Goal: Navigation & Orientation: Find specific page/section

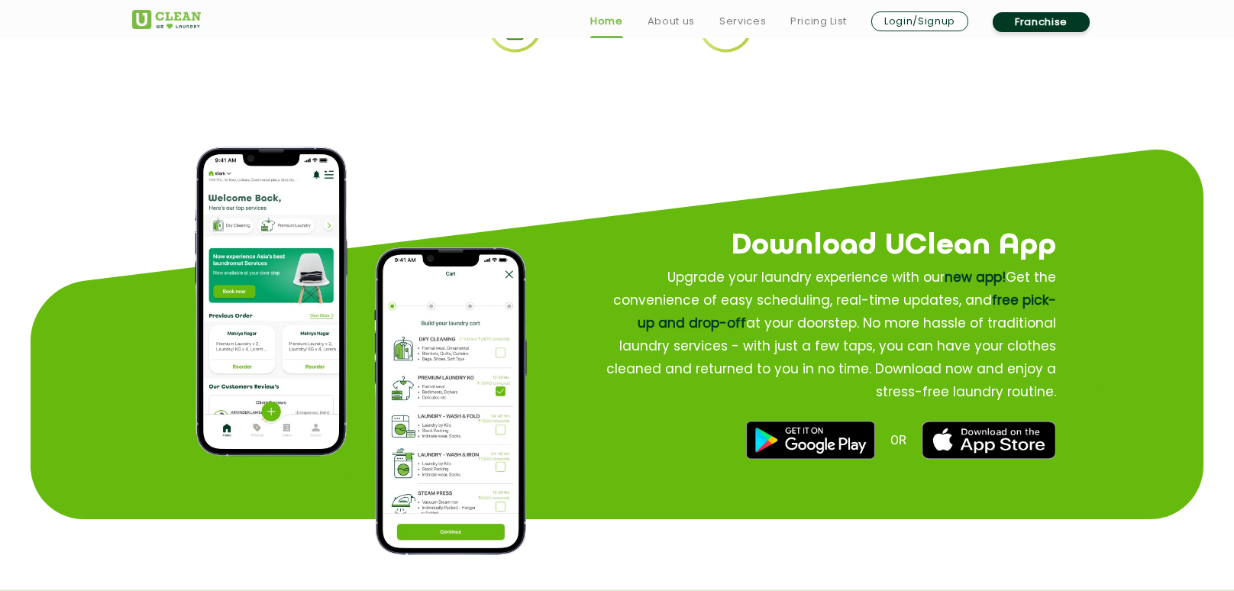
scroll to position [4350, 0]
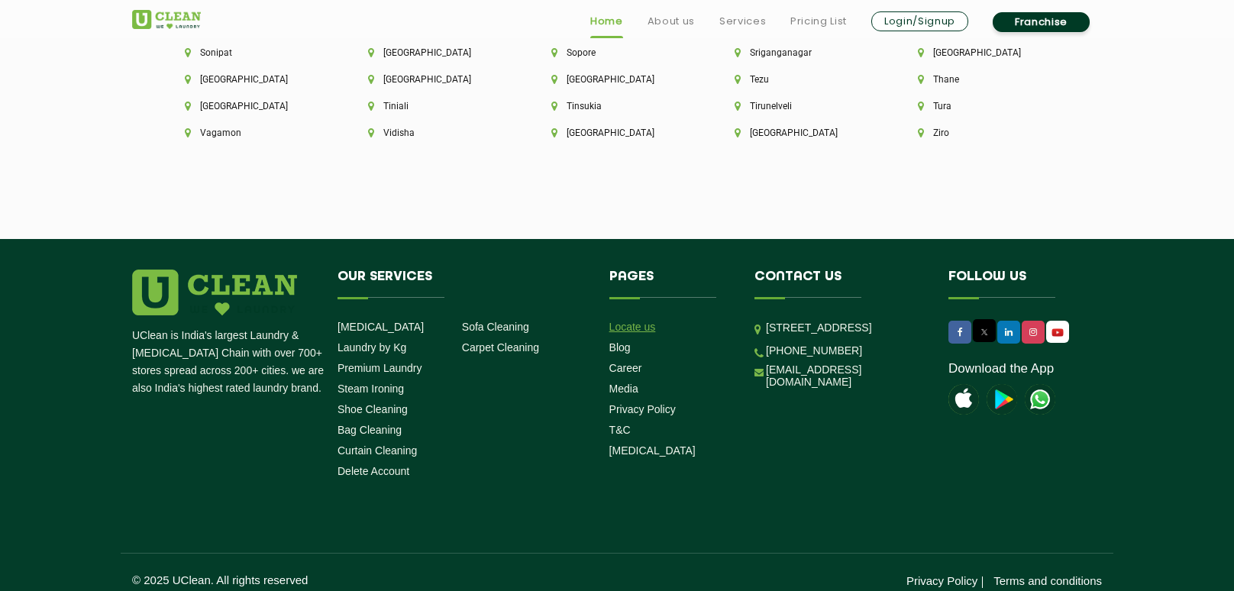
click at [634, 321] on link "Locate us" at bounding box center [632, 327] width 47 height 12
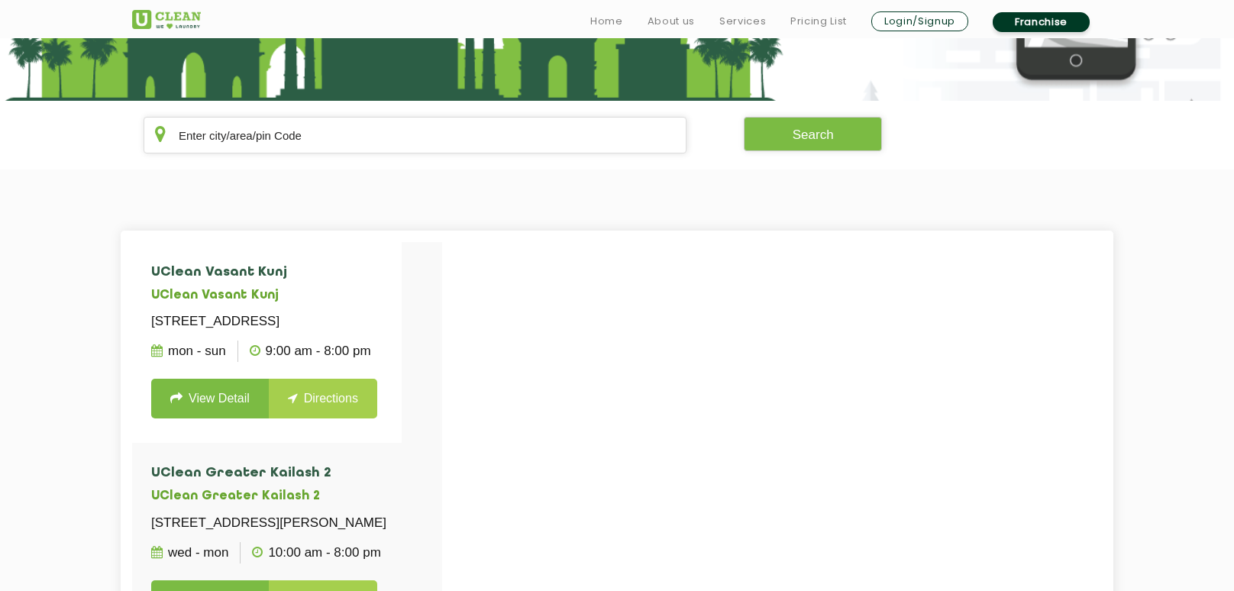
scroll to position [256, 0]
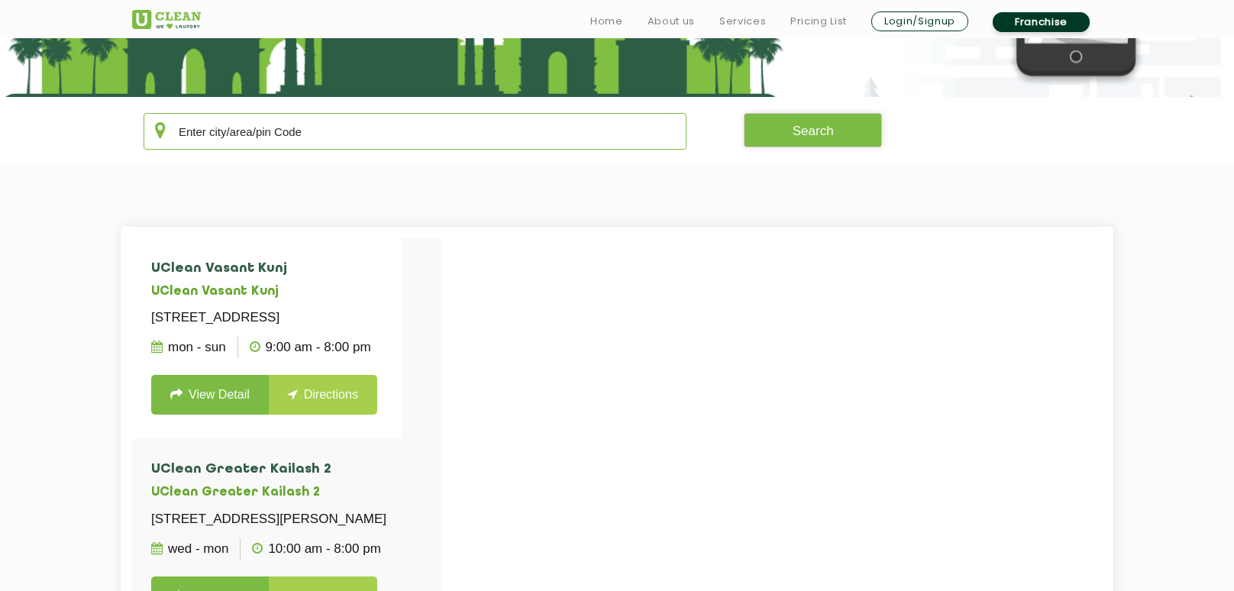
click at [285, 123] on input "text" at bounding box center [415, 131] width 543 height 37
click at [349, 127] on input "text" at bounding box center [415, 131] width 543 height 37
paste input "302034"
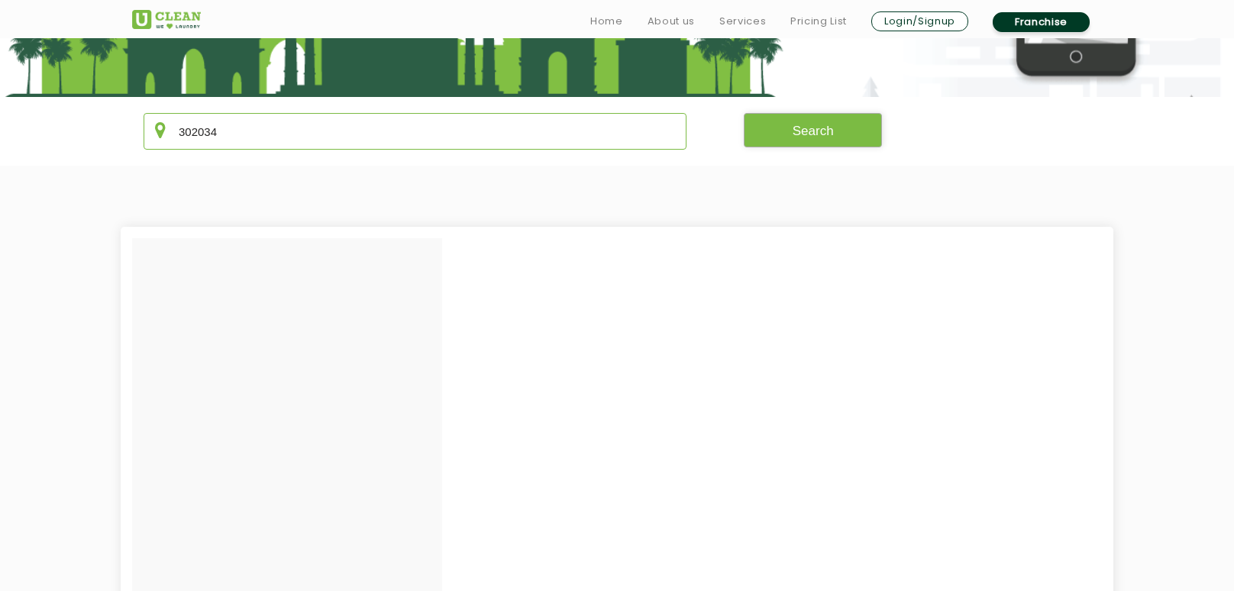
type input "302034"
click at [860, 125] on button "Search" at bounding box center [813, 130] width 139 height 34
click at [829, 139] on button "Search" at bounding box center [813, 130] width 139 height 34
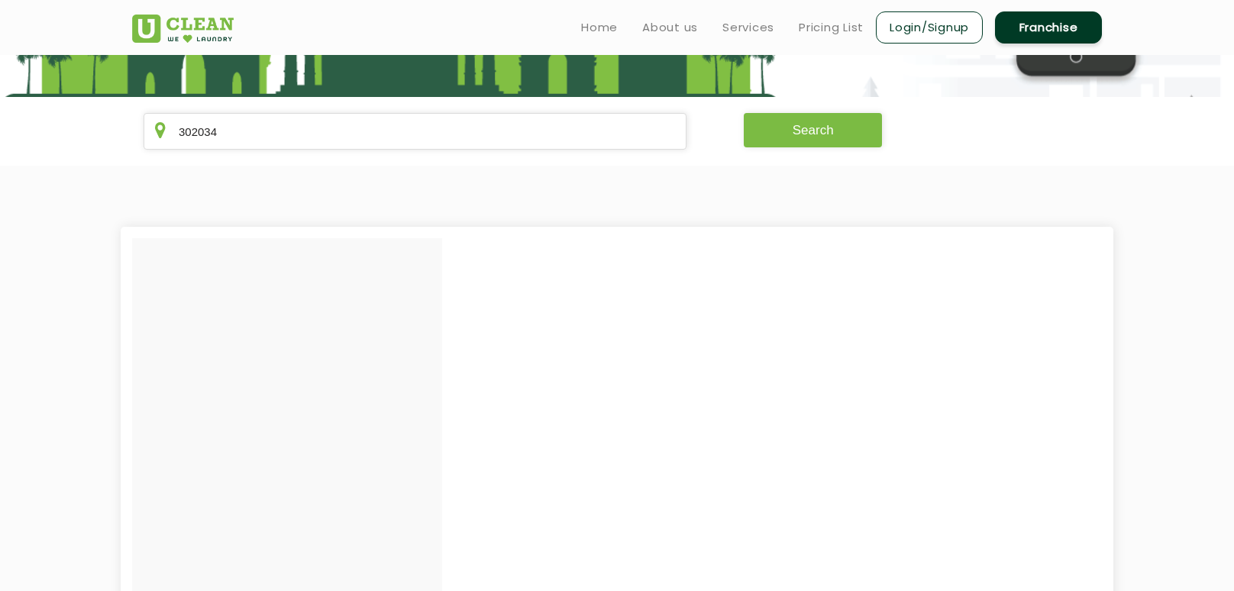
click at [816, 115] on button "Search" at bounding box center [813, 130] width 139 height 34
click at [844, 131] on button "Search" at bounding box center [813, 130] width 139 height 34
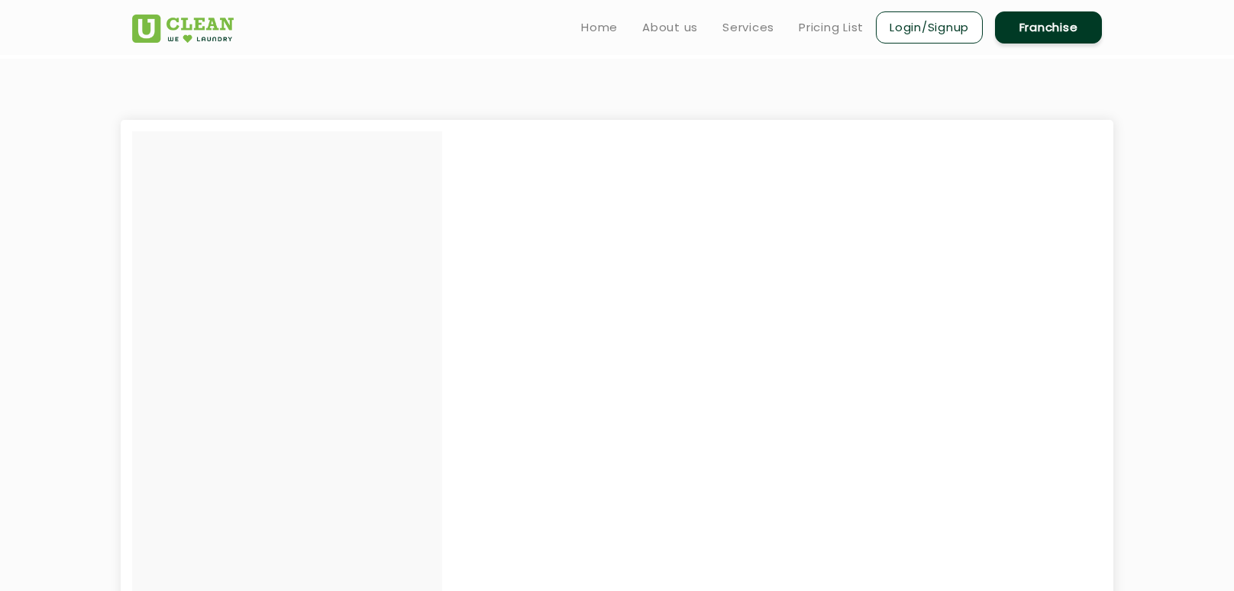
scroll to position [285, 0]
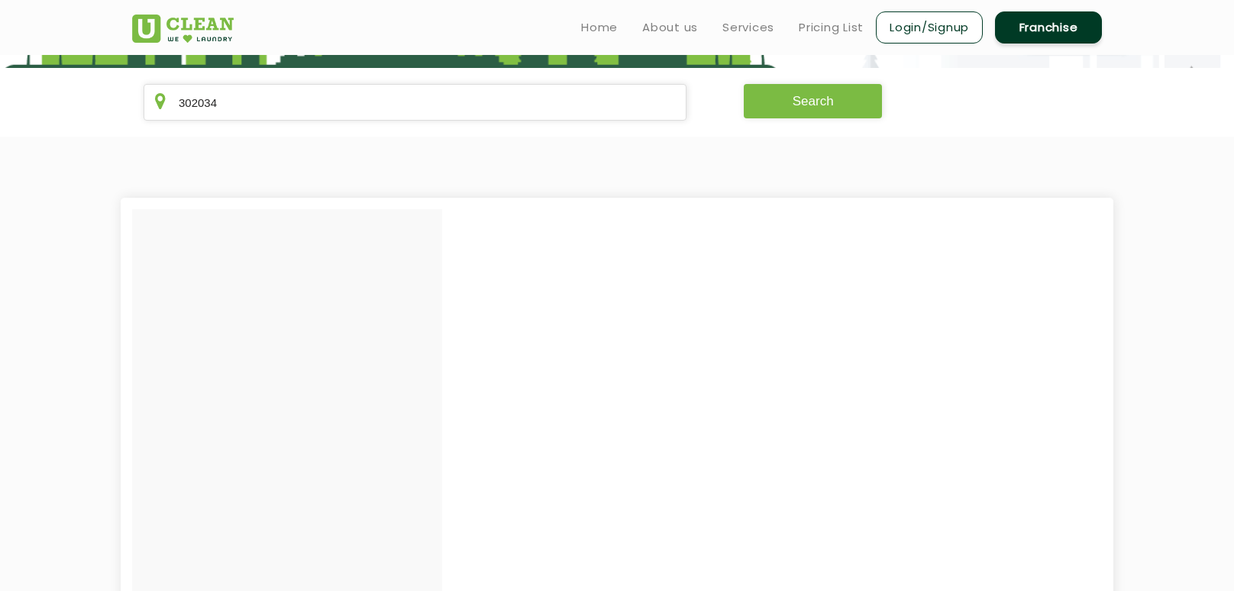
click at [801, 108] on button "Search" at bounding box center [813, 101] width 139 height 34
click at [802, 108] on button "Search" at bounding box center [813, 101] width 139 height 34
drag, startPoint x: 245, startPoint y: 105, endPoint x: 98, endPoint y: 105, distance: 147.3
click at [98, 105] on section "302034 Search" at bounding box center [617, 102] width 1234 height 69
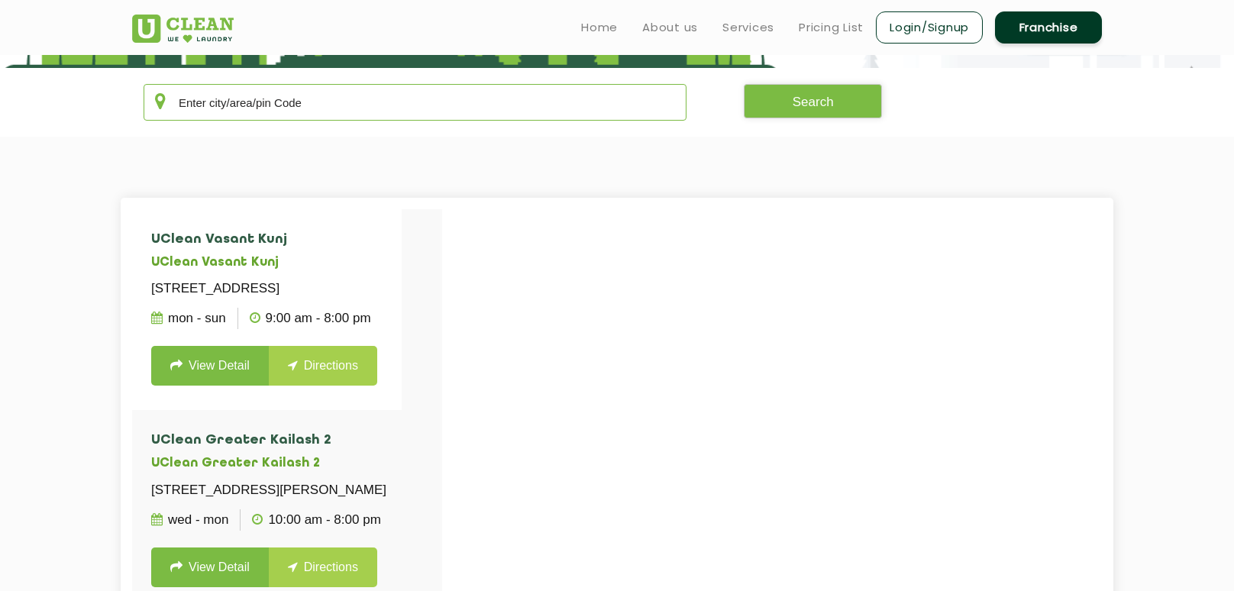
click at [266, 93] on input "text" at bounding box center [415, 102] width 543 height 37
paste input "shop 1 hanuman vatika meenvala sirsi road, jaipur, Rajasthan 302034, India"
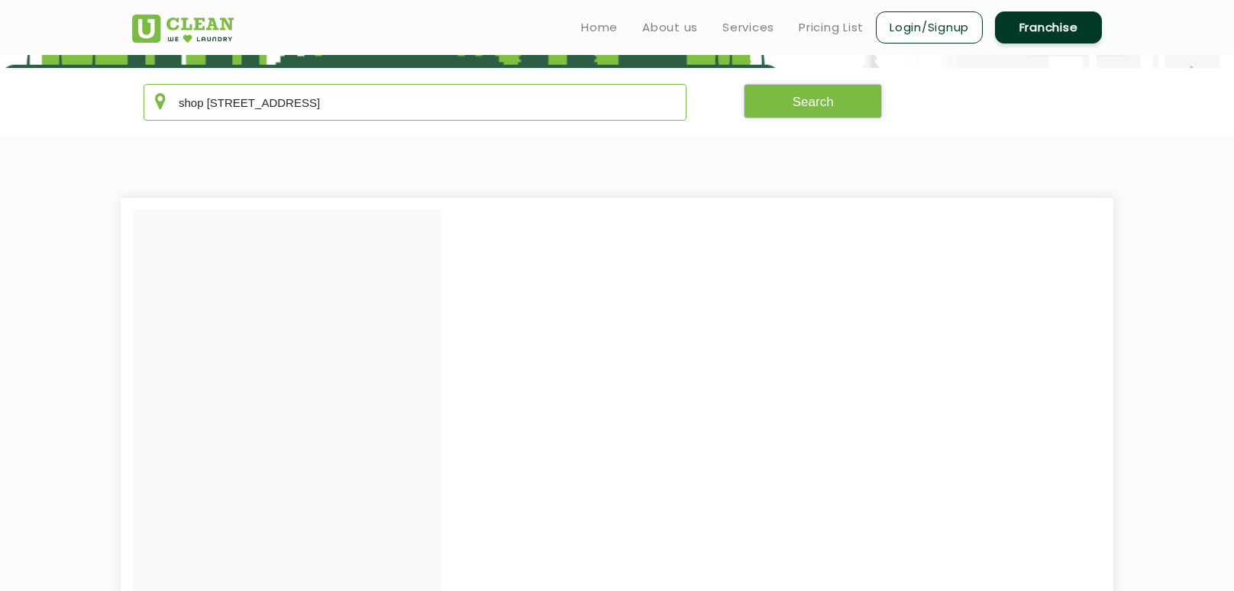
drag, startPoint x: 599, startPoint y: 103, endPoint x: 573, endPoint y: 105, distance: 26.8
click at [573, 105] on input "shop 1 hanuman vatika meenvala sirsi road, jaipur, Rajasthan 302034, India" at bounding box center [415, 102] width 543 height 37
drag, startPoint x: 602, startPoint y: 96, endPoint x: 617, endPoint y: 96, distance: 15.3
click at [602, 96] on input "shop 1 hanuman vatika meenvala sirsi road, jaipur, Rajasthan 302034, India" at bounding box center [415, 102] width 543 height 37
click at [884, 103] on div "shop 1 hanuman vatika meenvala sirsi road, jaipur, Rajasthan 302034, India Sear…" at bounding box center [617, 102] width 992 height 37
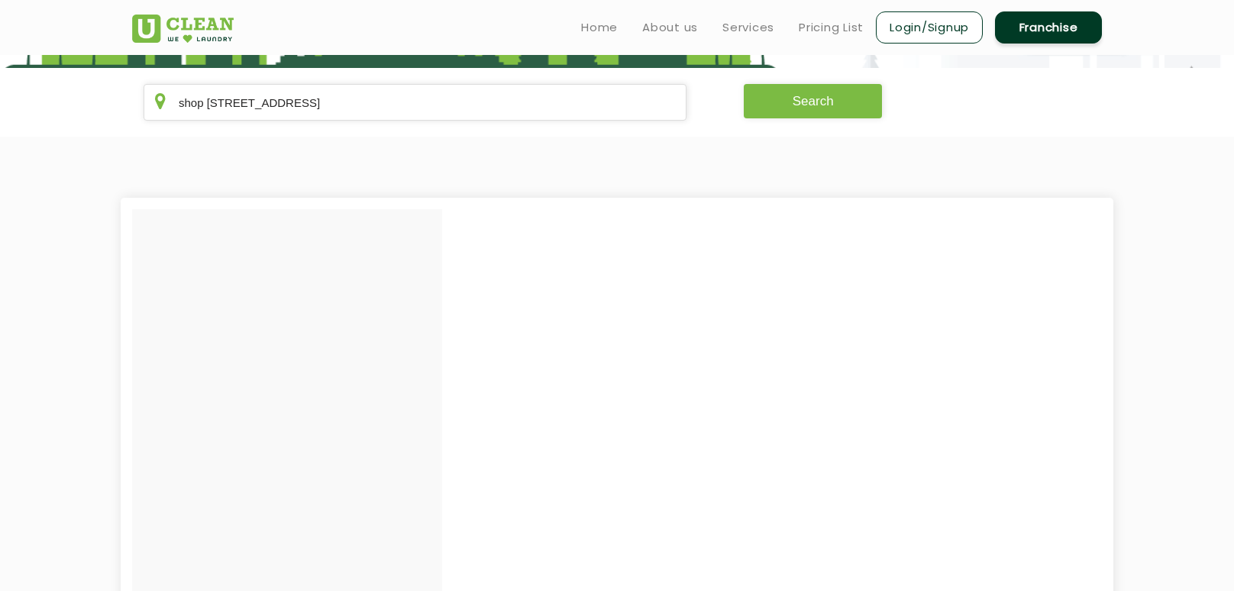
click at [841, 112] on button "Search" at bounding box center [813, 101] width 139 height 34
drag, startPoint x: 577, startPoint y: 98, endPoint x: 560, endPoint y: 99, distance: 17.6
click at [560, 99] on input "shop 1 hanuman vatika meenvala sirsi road, jaipur, Rajasthan 302034, India" at bounding box center [415, 102] width 543 height 37
drag, startPoint x: 466, startPoint y: 104, endPoint x: 40, endPoint y: 91, distance: 425.4
click at [40, 91] on section "shop 1 hanuman vatika meenvala sirsi road, jaipur, Rajasthan 302034\ Search" at bounding box center [617, 102] width 1234 height 69
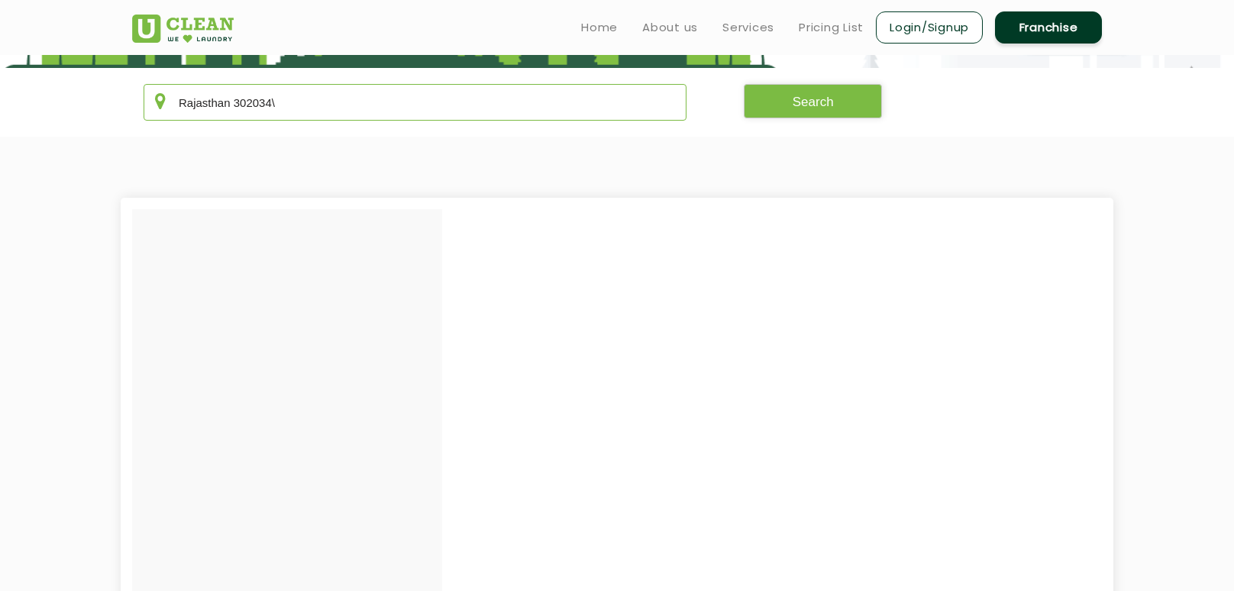
click at [290, 105] on input "Rajasthan 302034\" at bounding box center [415, 102] width 543 height 37
type input "Rajasthan 302034"
click at [822, 97] on button "Search" at bounding box center [813, 101] width 139 height 34
click at [822, 96] on button "Search" at bounding box center [813, 101] width 139 height 34
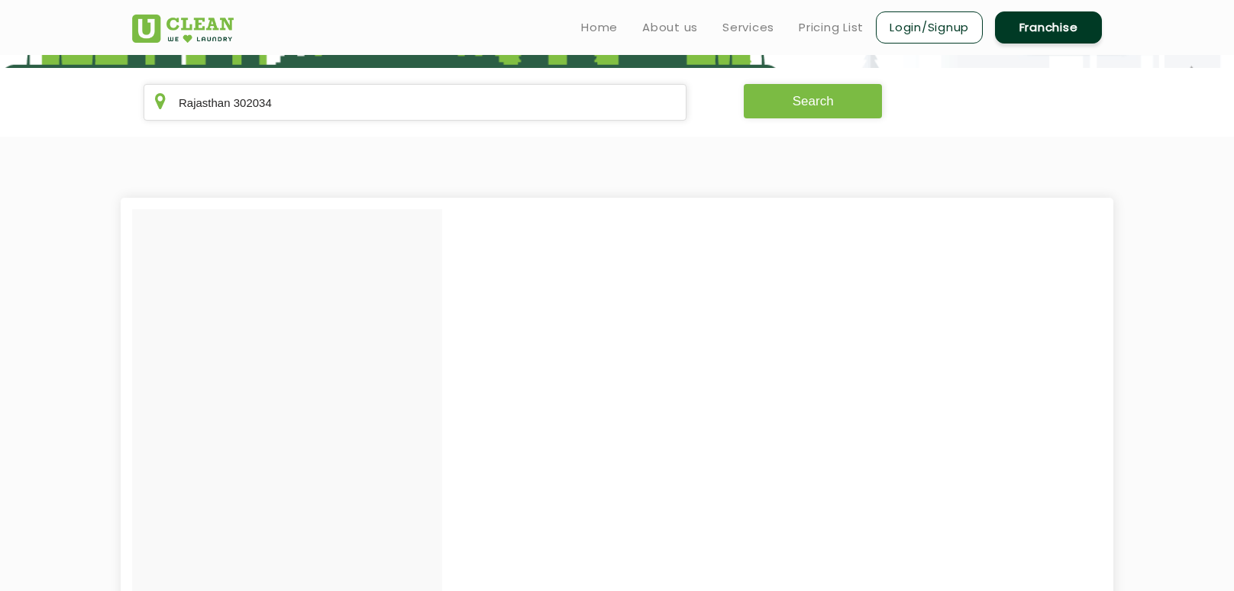
click at [822, 96] on button "Search" at bounding box center [813, 101] width 139 height 34
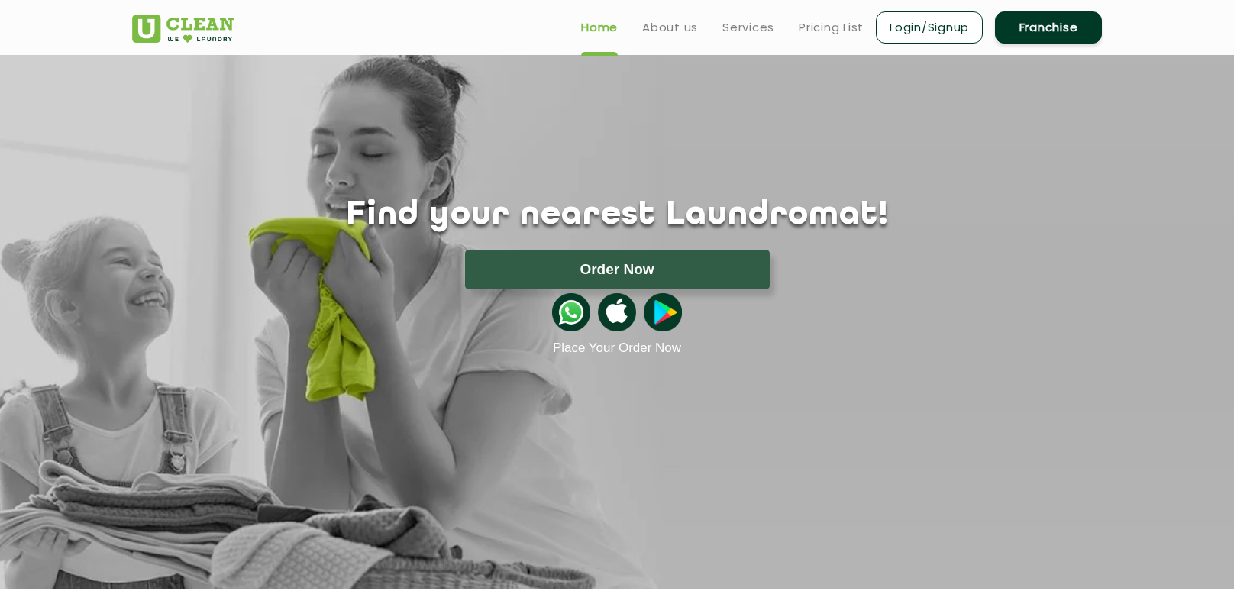
click at [1066, 29] on link "Franchise" at bounding box center [1048, 27] width 107 height 32
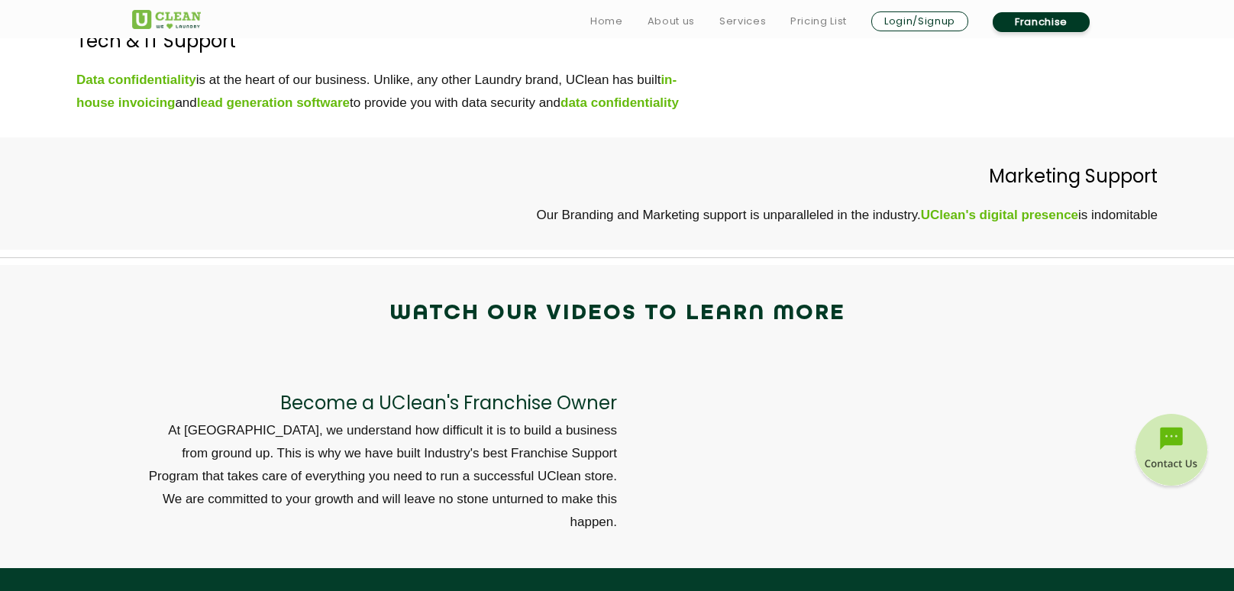
scroll to position [5096, 0]
